Goal: Navigation & Orientation: Go to known website

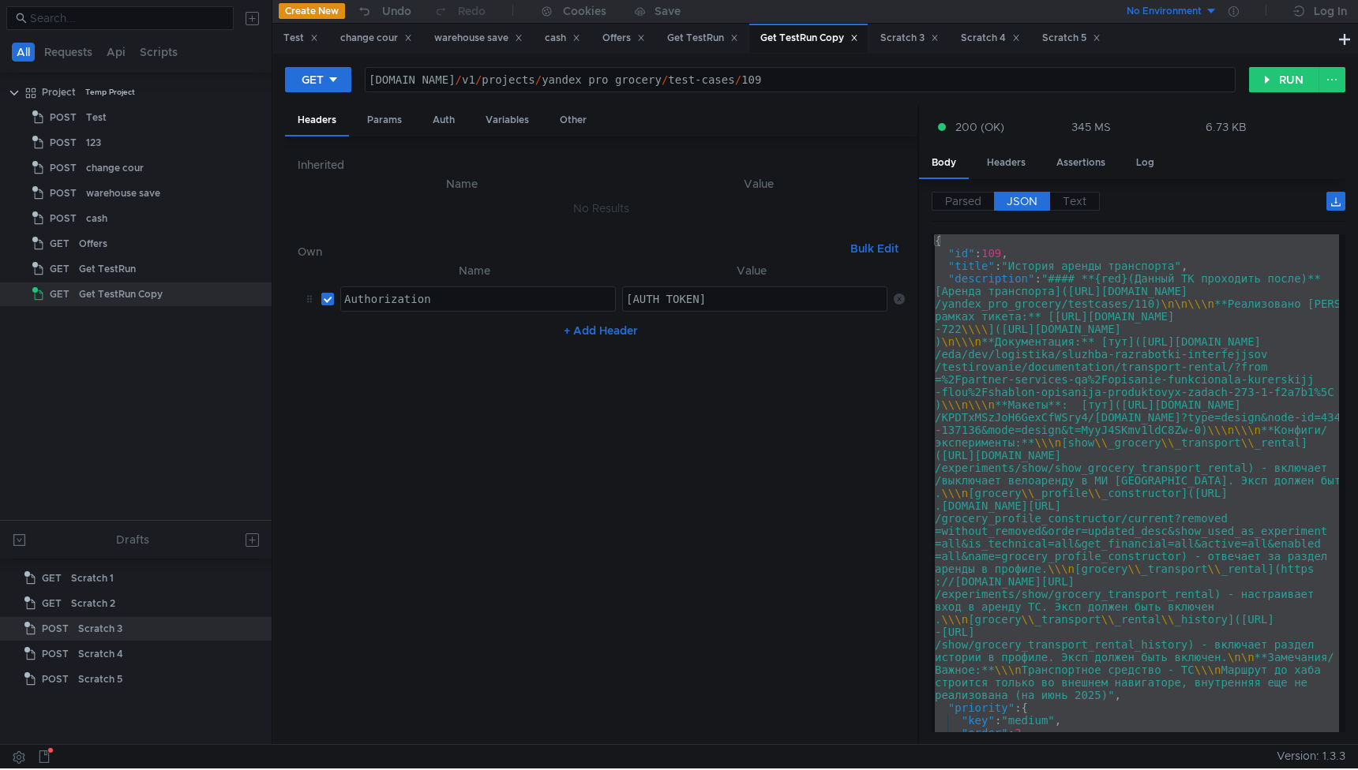
scroll to position [0, 32]
